Goal: Find specific page/section: Find specific page/section

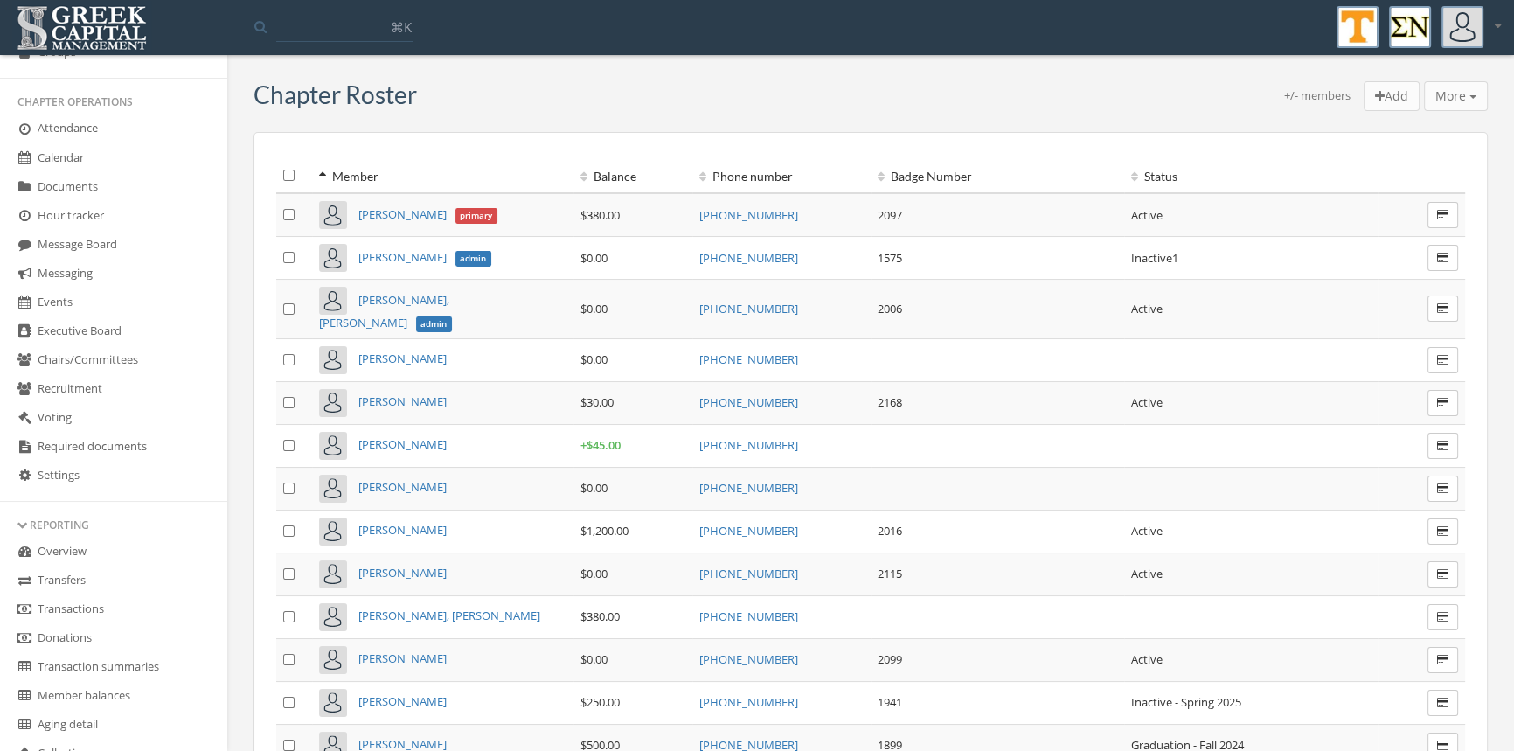
scroll to position [323, 0]
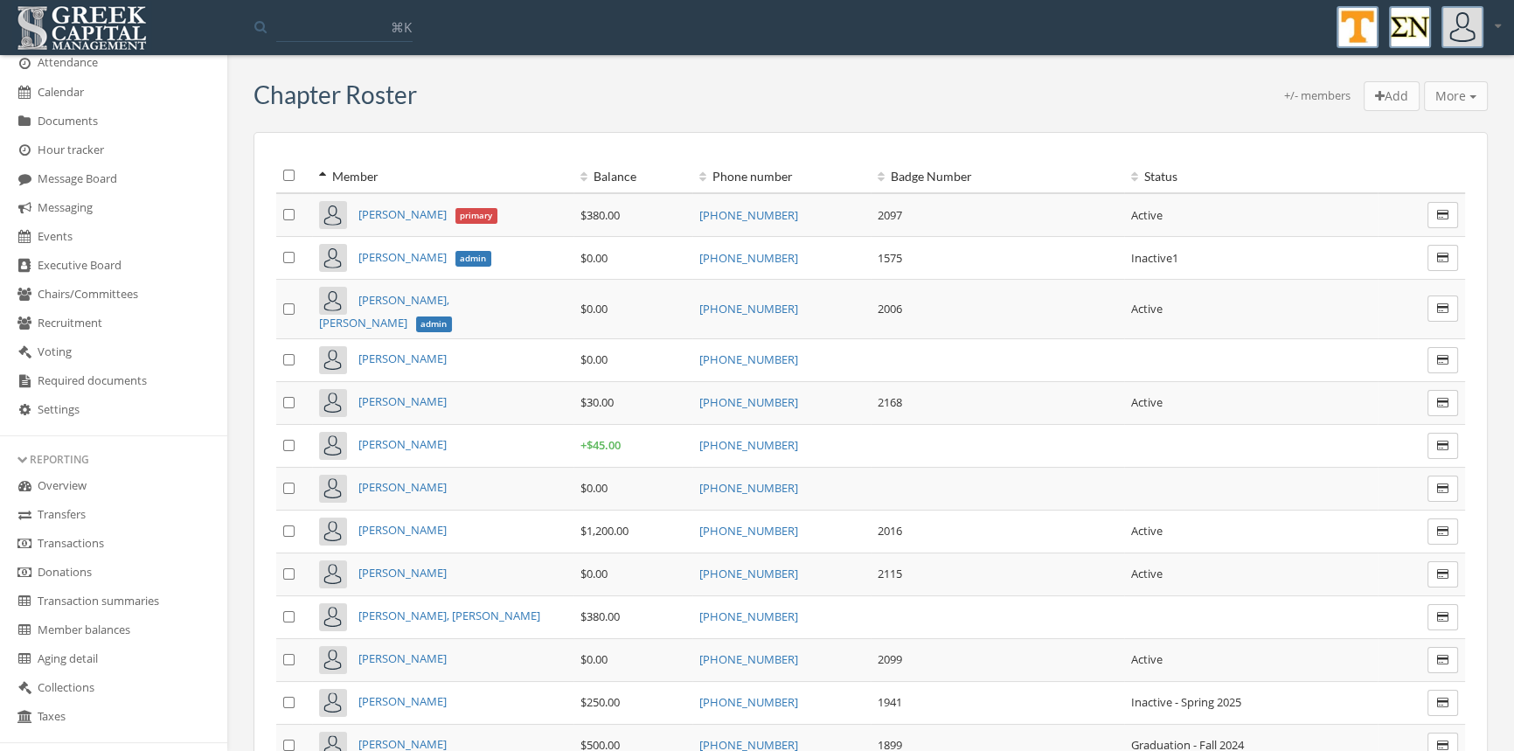
click at [149, 539] on link "Transactions" at bounding box center [113, 544] width 227 height 29
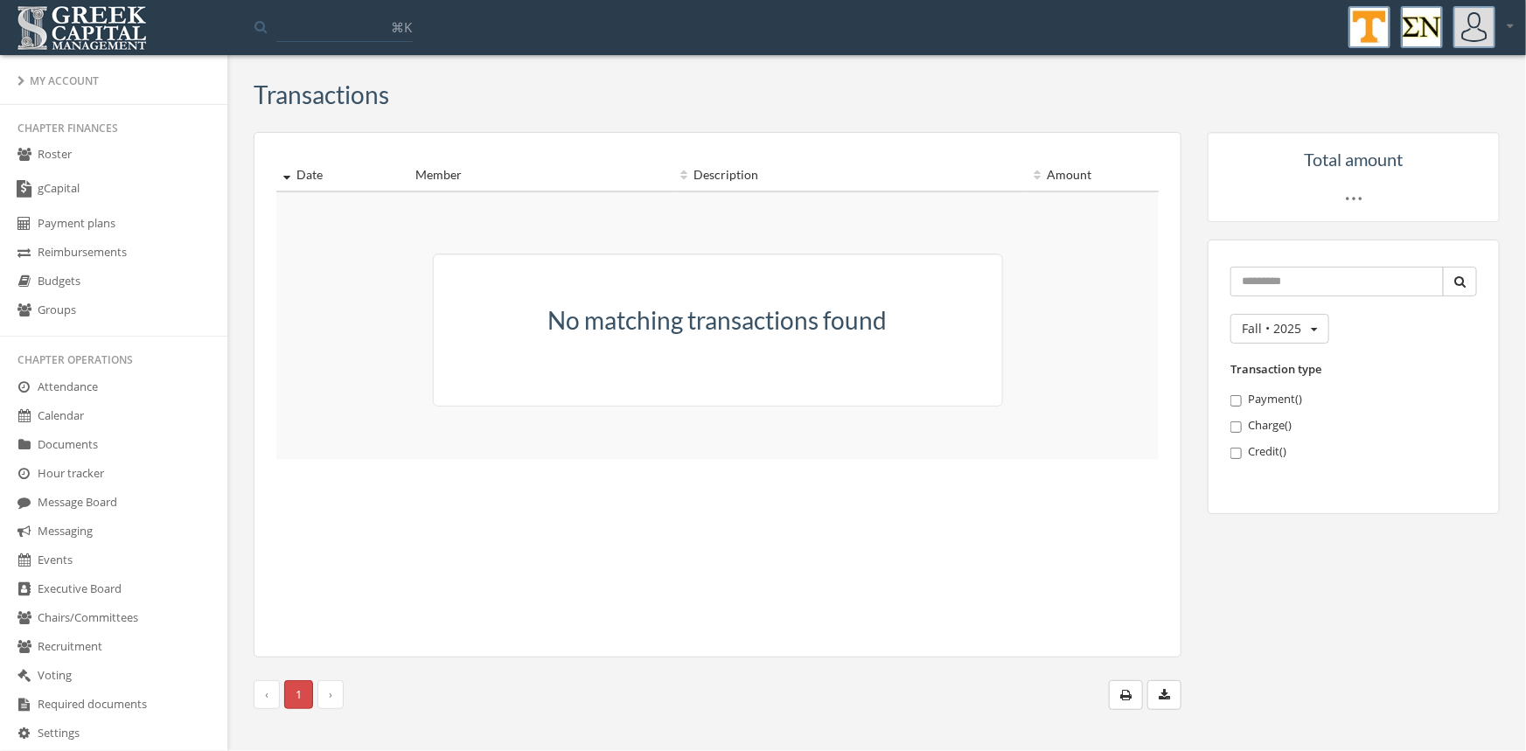
click at [57, 149] on link "Roster" at bounding box center [113, 155] width 227 height 29
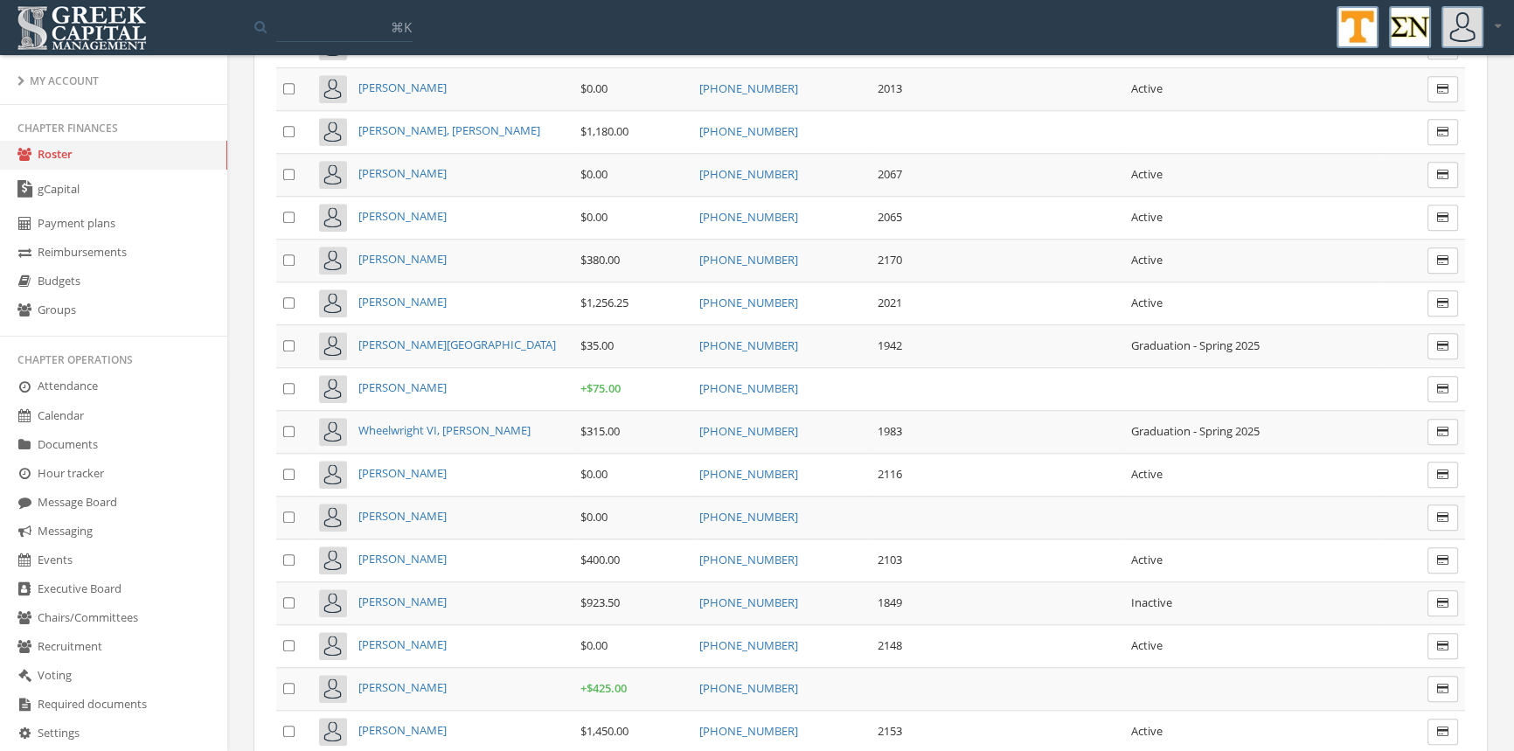
scroll to position [10191, 0]
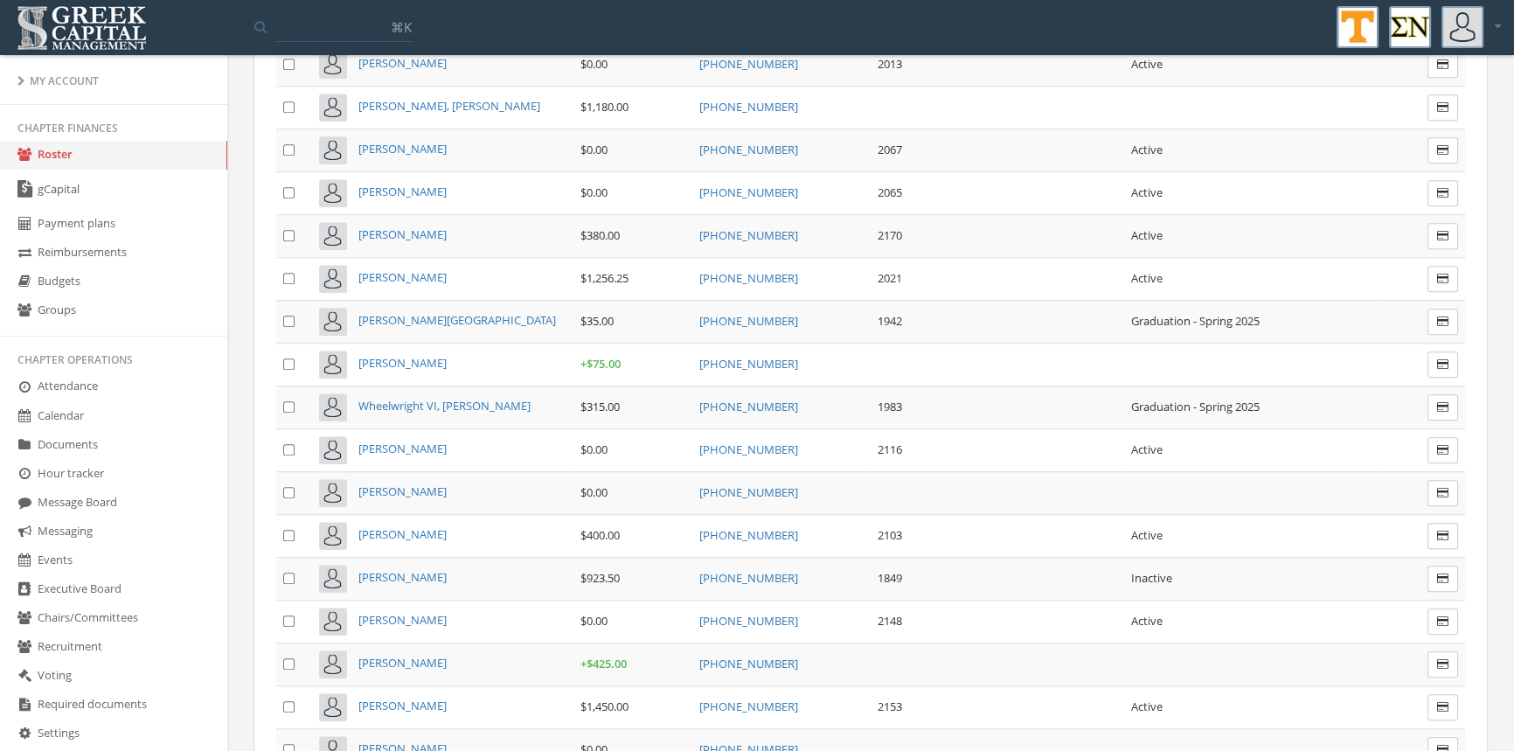
click at [393, 655] on span "[PERSON_NAME]" at bounding box center [402, 663] width 88 height 16
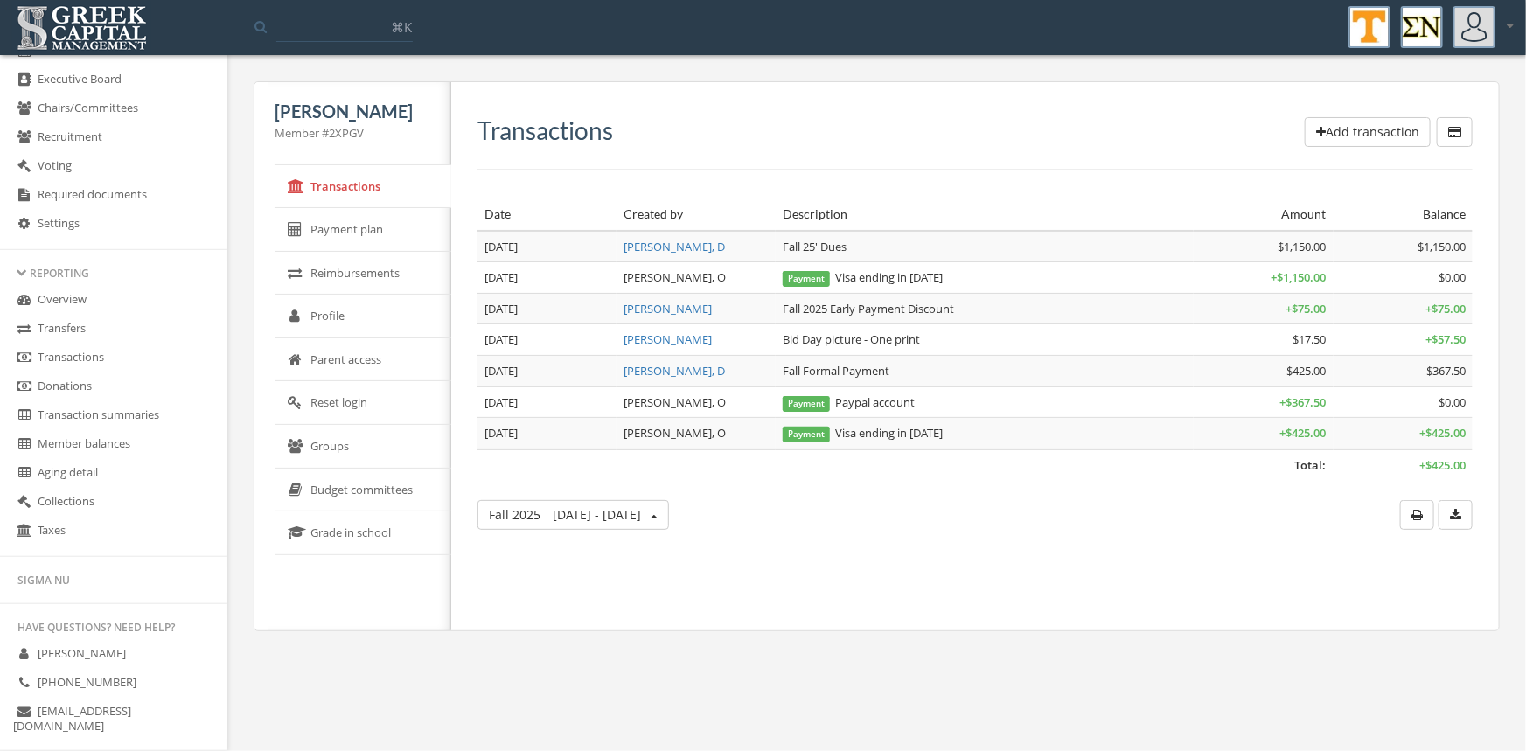
scroll to position [699, 0]
